Goal: Task Accomplishment & Management: Use online tool/utility

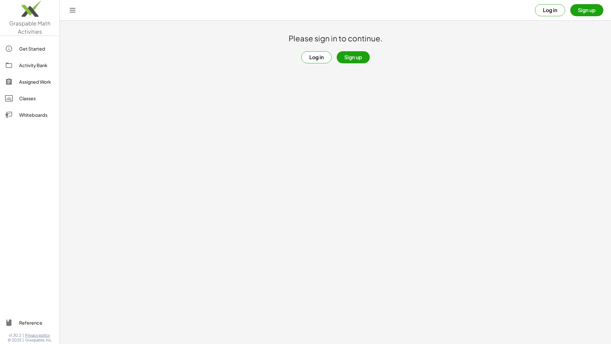
click at [355, 59] on button "Sign up" at bounding box center [353, 57] width 33 height 12
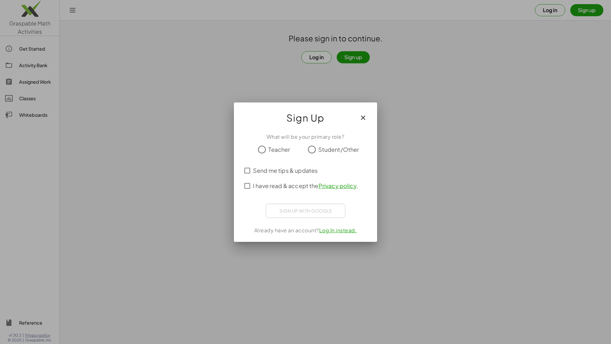
click at [326, 155] on label "Student/Other" at bounding box center [338, 149] width 41 height 13
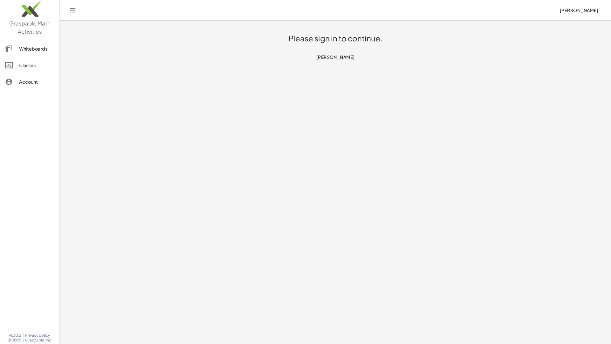
click at [40, 48] on div "Whiteboards" at bounding box center [36, 49] width 35 height 8
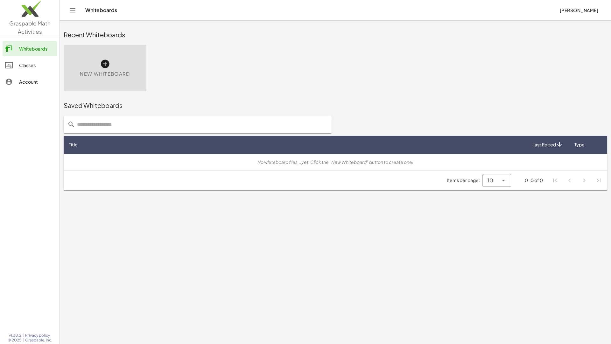
click at [102, 73] on span "New Whiteboard" at bounding box center [105, 73] width 50 height 7
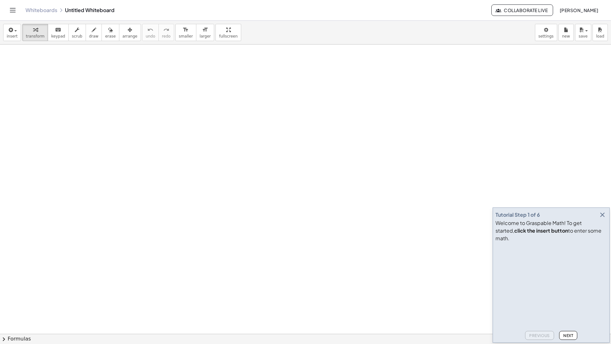
click at [110, 130] on div at bounding box center [305, 334] width 611 height 579
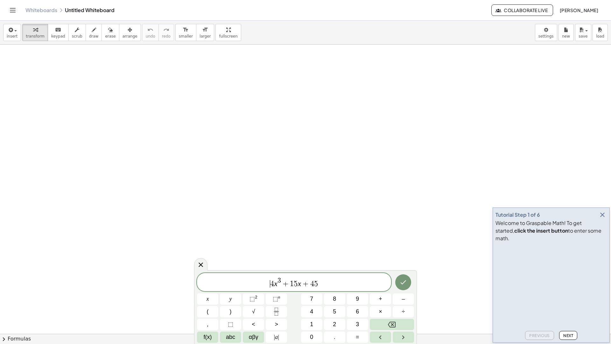
click at [264, 289] on div "​ 4 x 3 + 1 5 x + 4 5" at bounding box center [294, 282] width 194 height 18
click at [337, 290] on div "4 x 3 + 1 5 x + 4 5 ​" at bounding box center [294, 282] width 194 height 18
click at [296, 315] on div "4 x 3 + 1 5 x + 4 5 = f ( x ) x y ⬚ 2 ⬚ n 7 8 9 + – ( ) √ 4 5 6 × ÷ , ⬚ < > 1 2…" at bounding box center [305, 307] width 217 height 71
click at [403, 282] on icon "Done" at bounding box center [404, 282] width 8 height 8
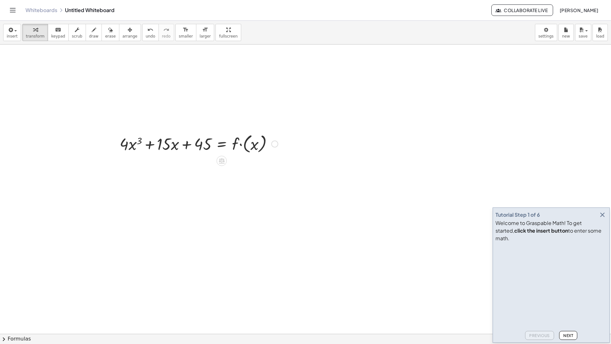
click at [201, 151] on div at bounding box center [199, 143] width 165 height 23
click at [39, 38] on span "transform" at bounding box center [35, 36] width 19 height 4
click at [602, 219] on icon "button" at bounding box center [603, 215] width 8 height 8
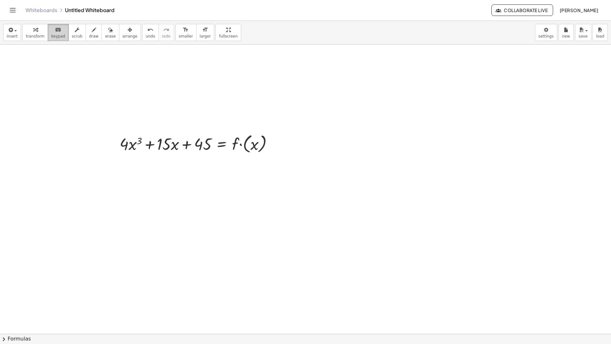
click at [57, 34] on span "keypad" at bounding box center [58, 36] width 14 height 4
click at [7, 30] on div "button" at bounding box center [12, 30] width 11 height 8
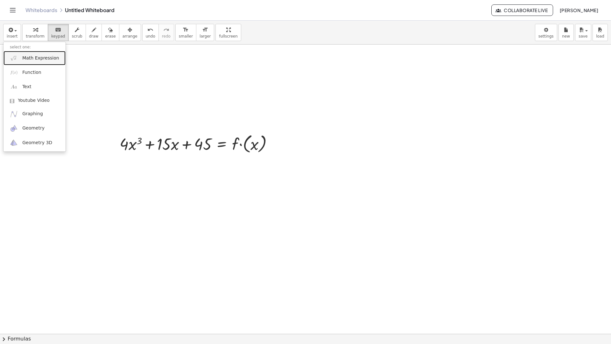
click at [47, 63] on link "Math Expression" at bounding box center [35, 58] width 62 height 14
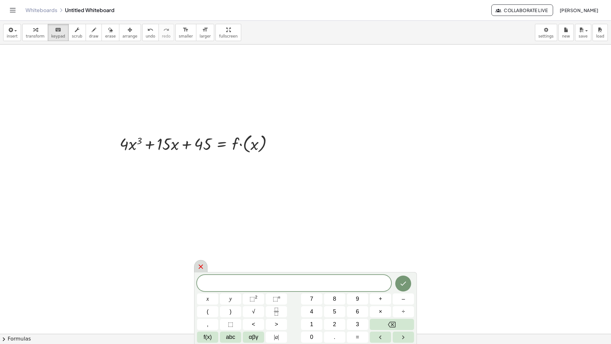
click at [199, 270] on icon at bounding box center [201, 267] width 8 height 8
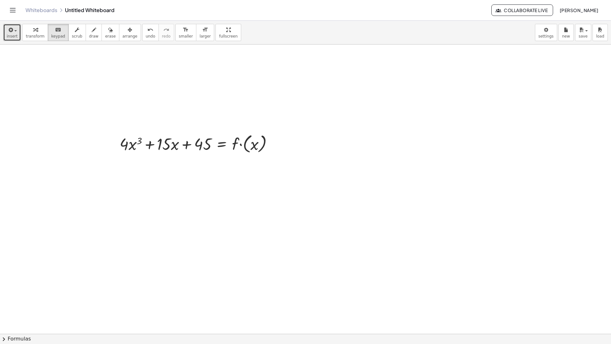
click at [13, 36] on span "insert" at bounding box center [12, 36] width 11 height 4
click at [246, 68] on div at bounding box center [305, 334] width 611 height 579
